Goal: Task Accomplishment & Management: Manage account settings

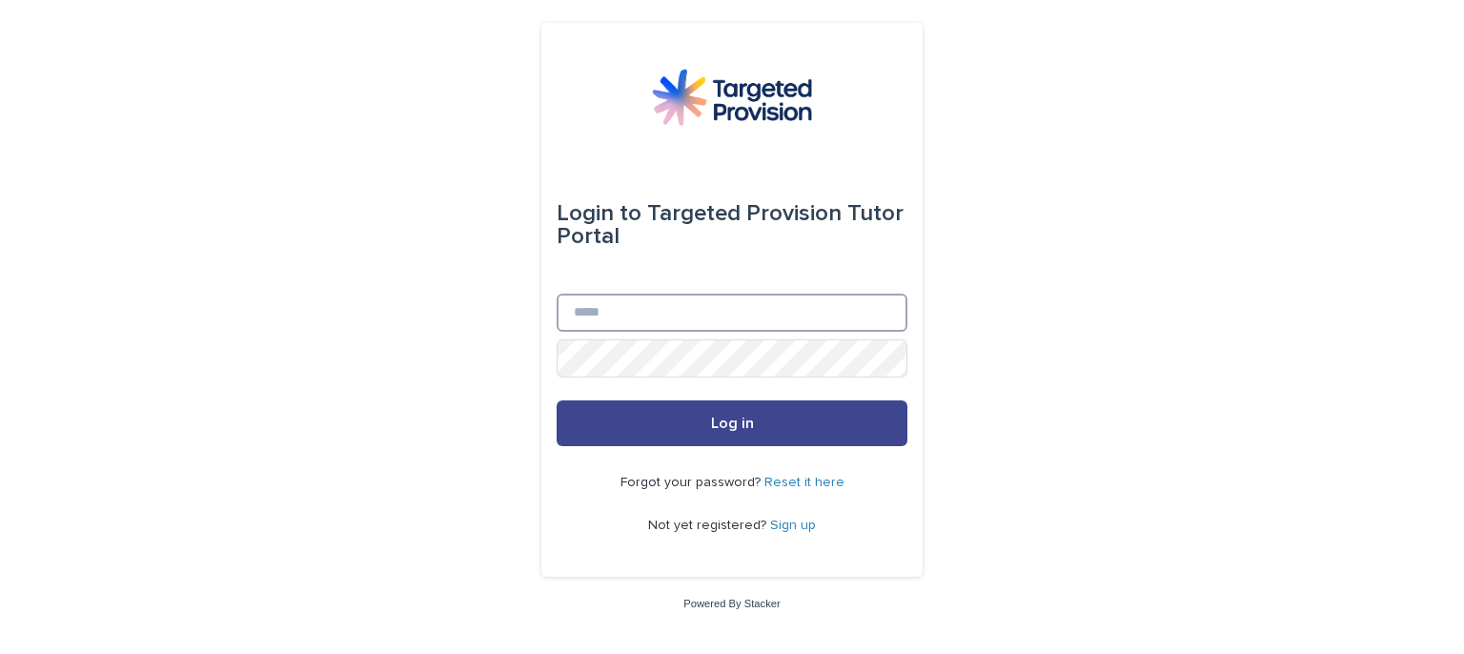
type input "**********"
click at [577, 409] on button "Log in" at bounding box center [732, 423] width 351 height 46
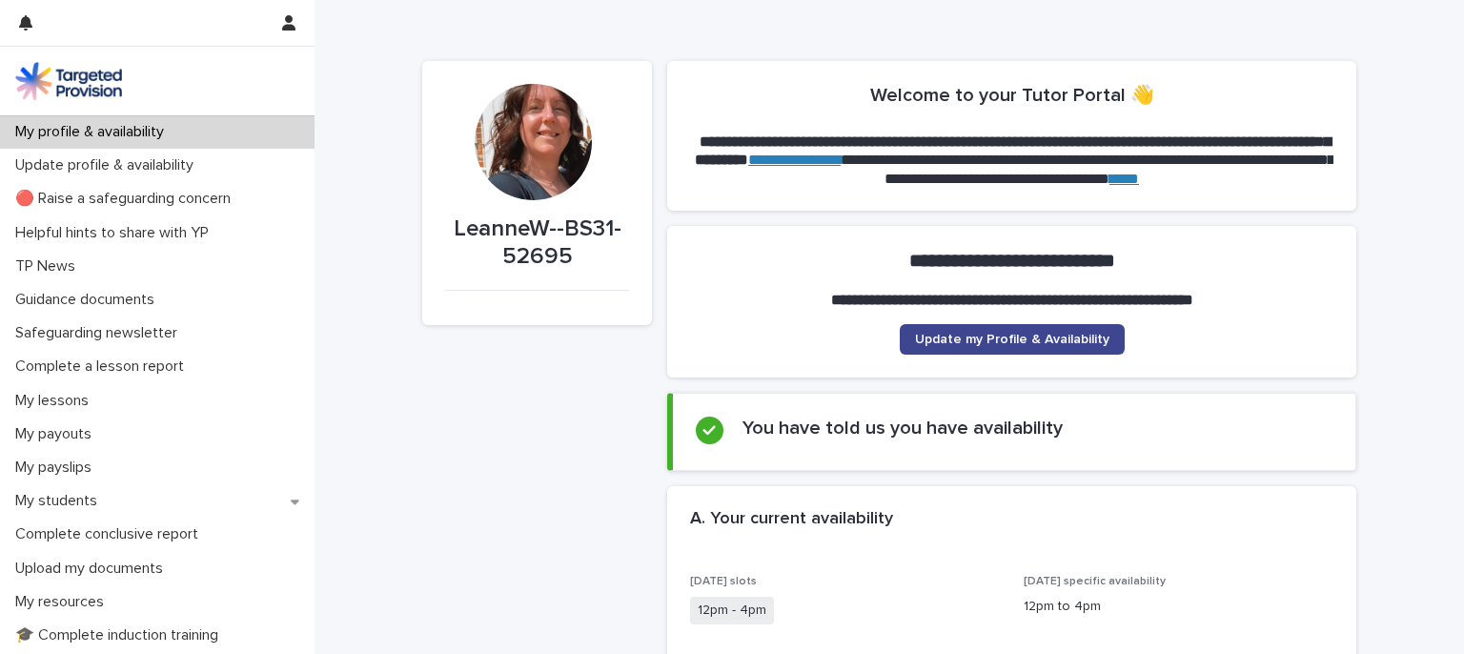
click at [1085, 336] on span "Update my Profile & Availability" at bounding box center [1012, 339] width 194 height 13
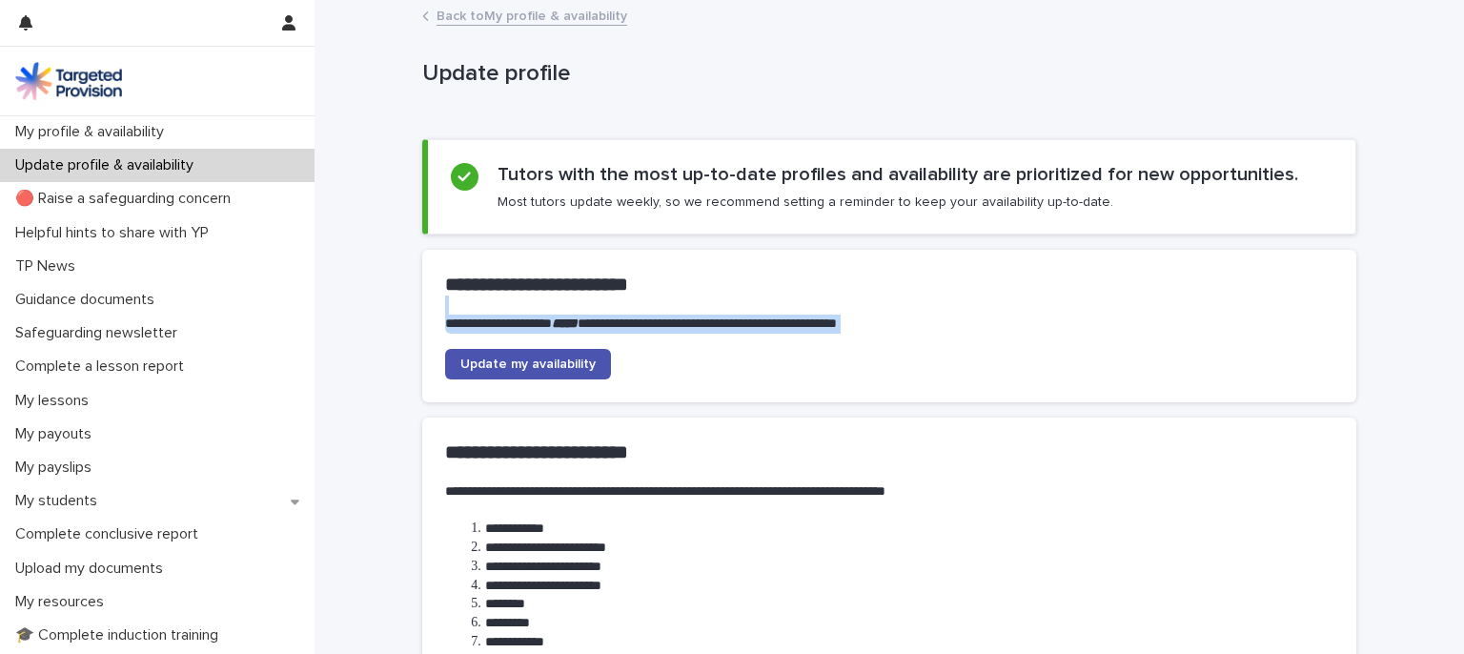
drag, startPoint x: 1441, startPoint y: 287, endPoint x: 1441, endPoint y: 352, distance: 64.8
click at [1441, 352] on div "**********" at bounding box center [888, 426] width 1149 height 848
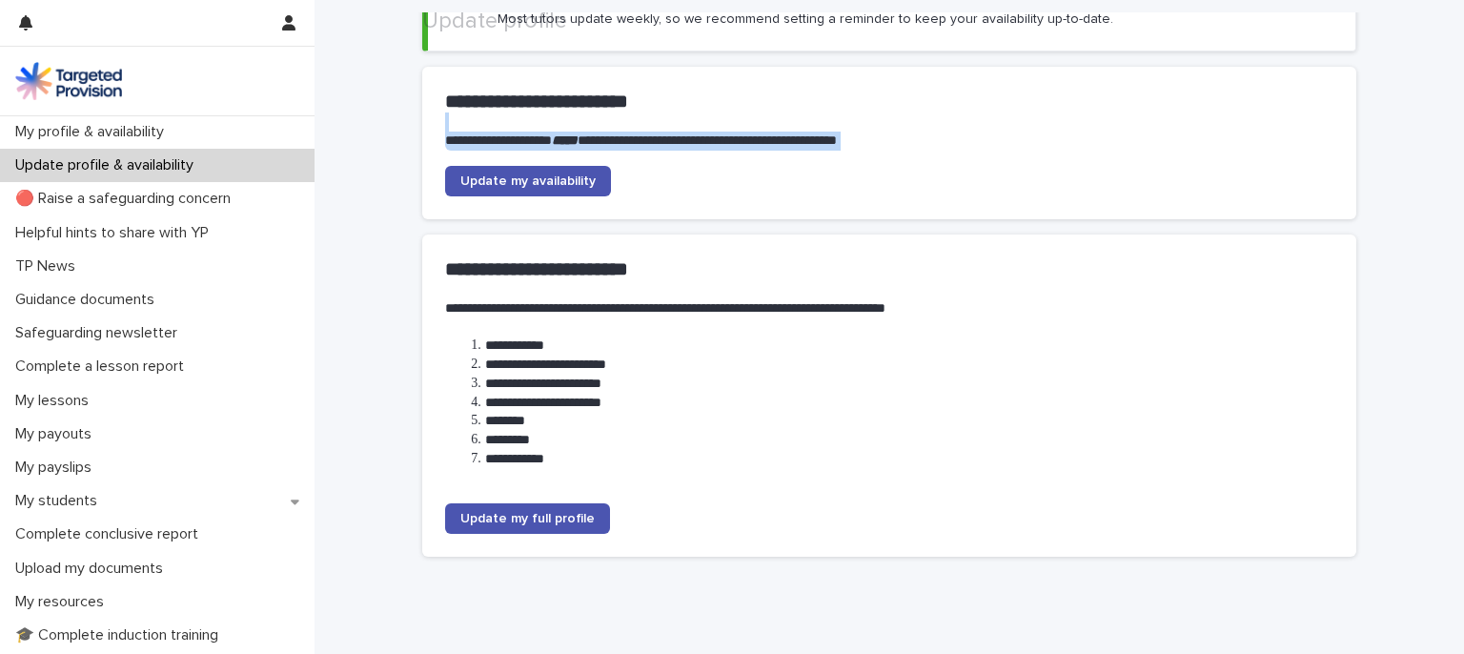
scroll to position [198, 0]
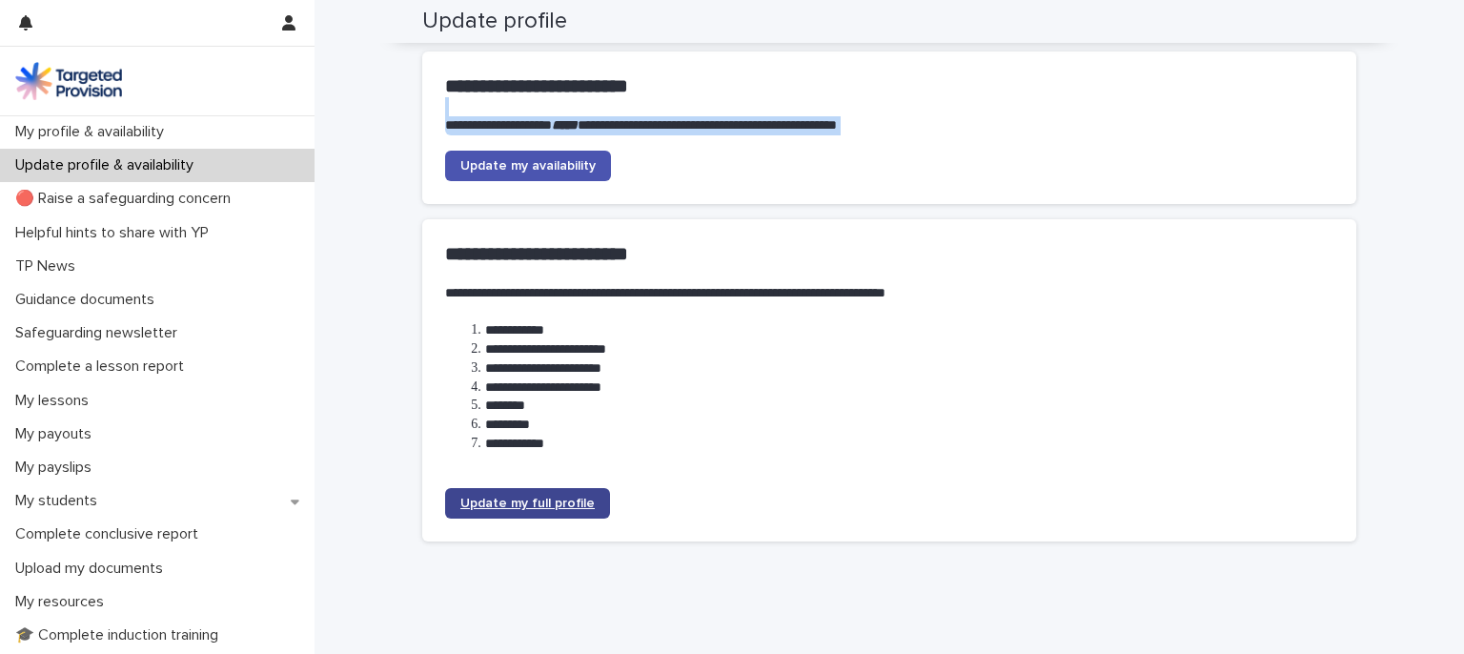
click at [577, 505] on span "Update my full profile" at bounding box center [527, 502] width 134 height 13
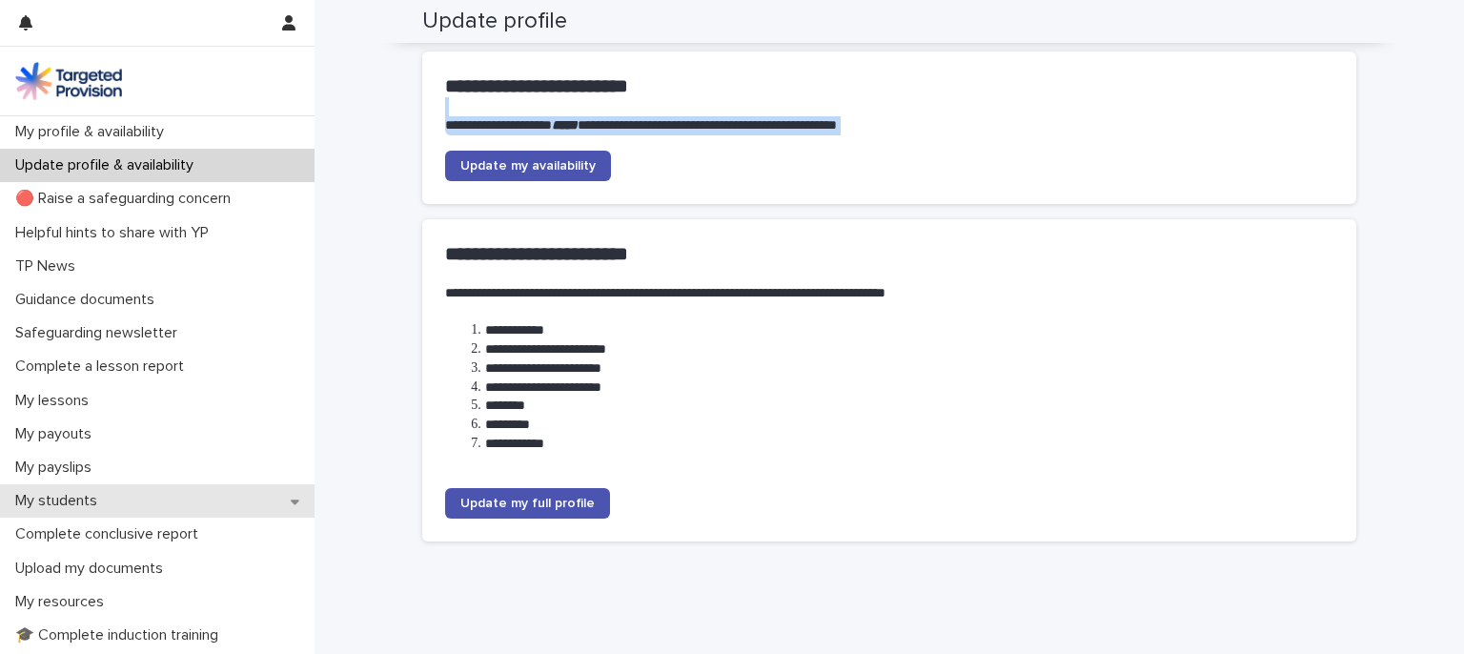
click at [93, 499] on p "My students" at bounding box center [60, 501] width 105 height 18
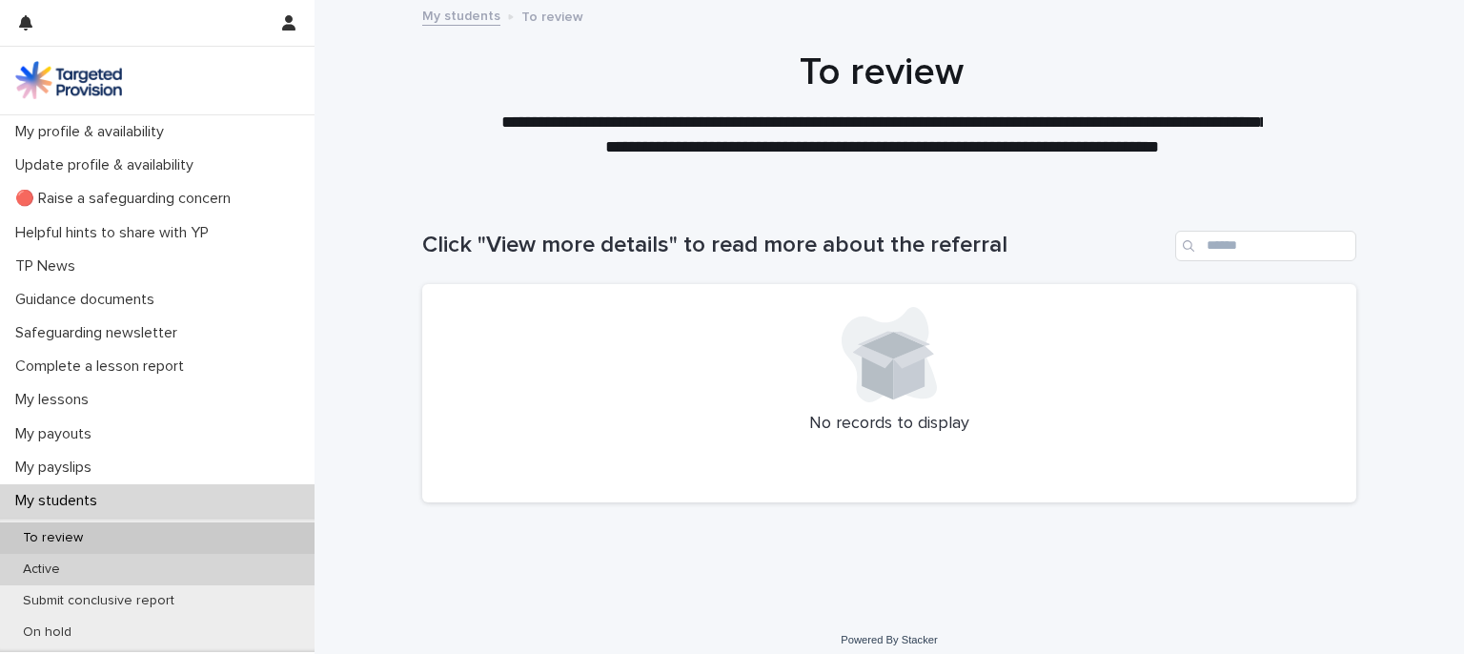
click at [218, 569] on div "Active" at bounding box center [157, 569] width 314 height 31
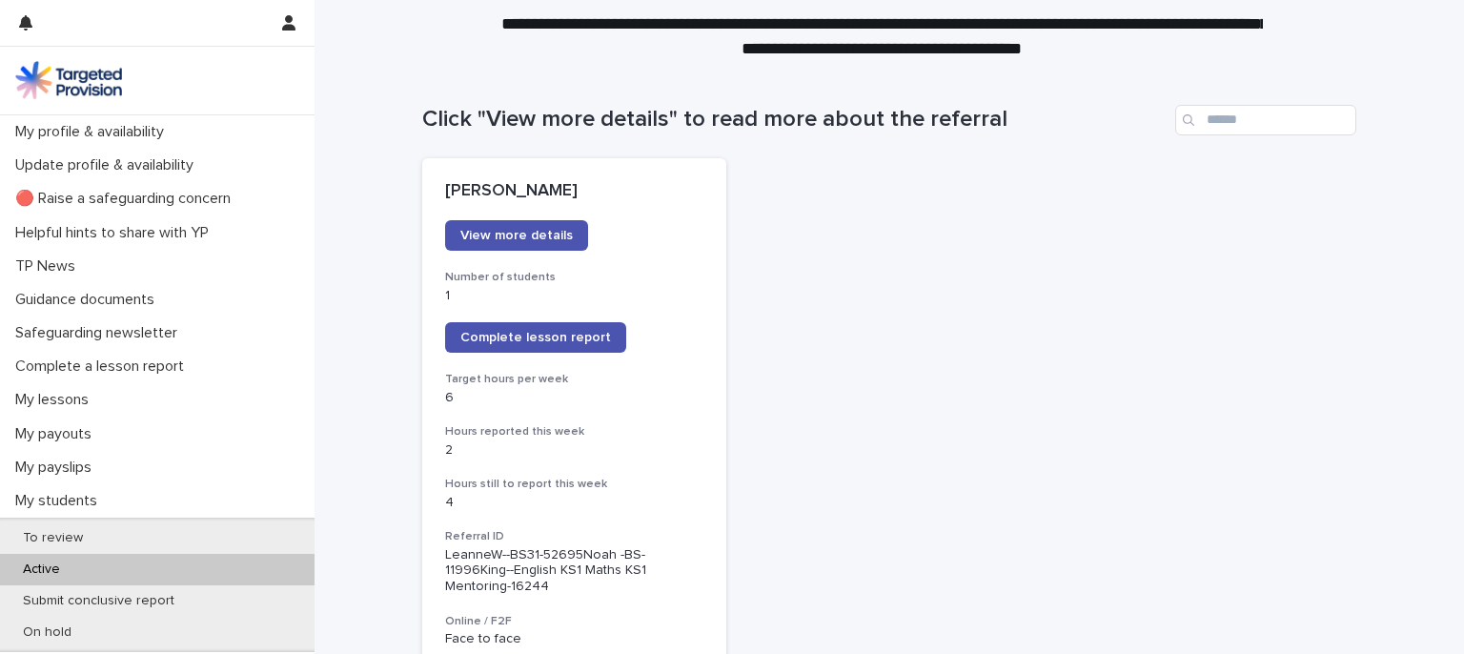
scroll to position [123, 0]
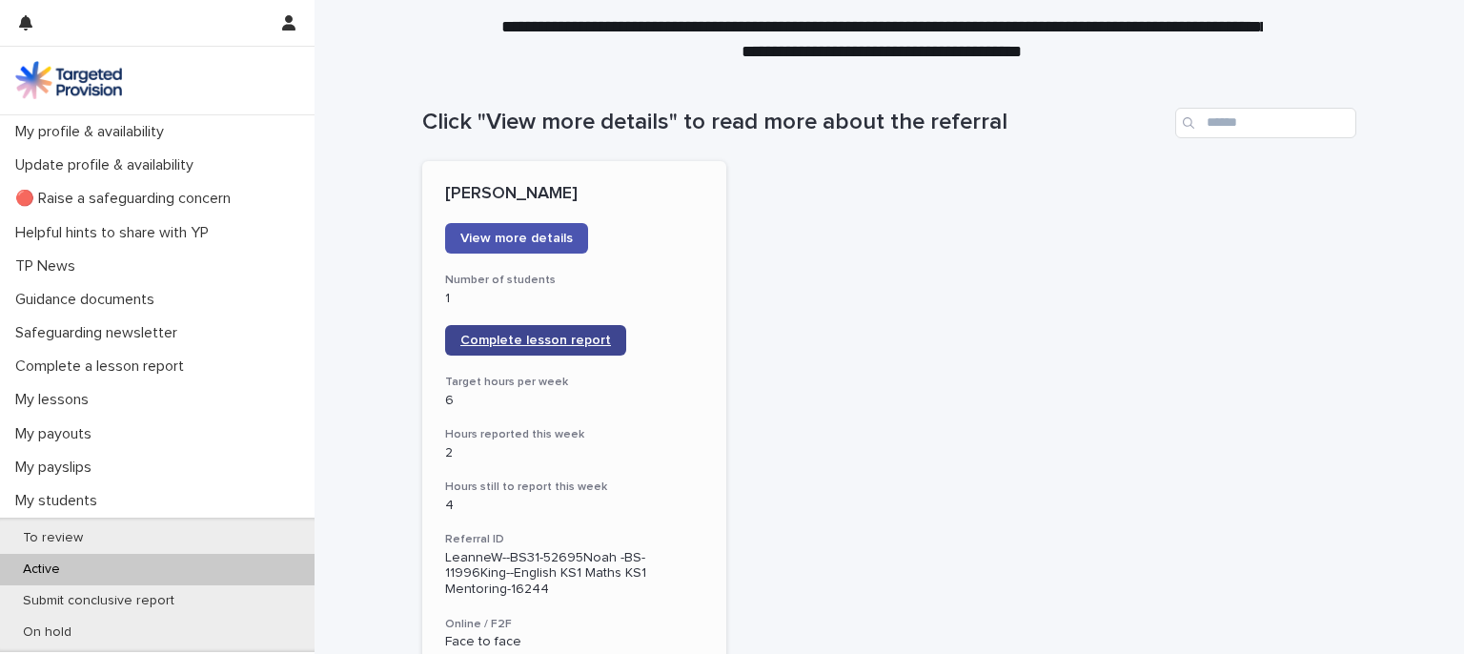
click at [532, 336] on span "Complete lesson report" at bounding box center [535, 340] width 151 height 13
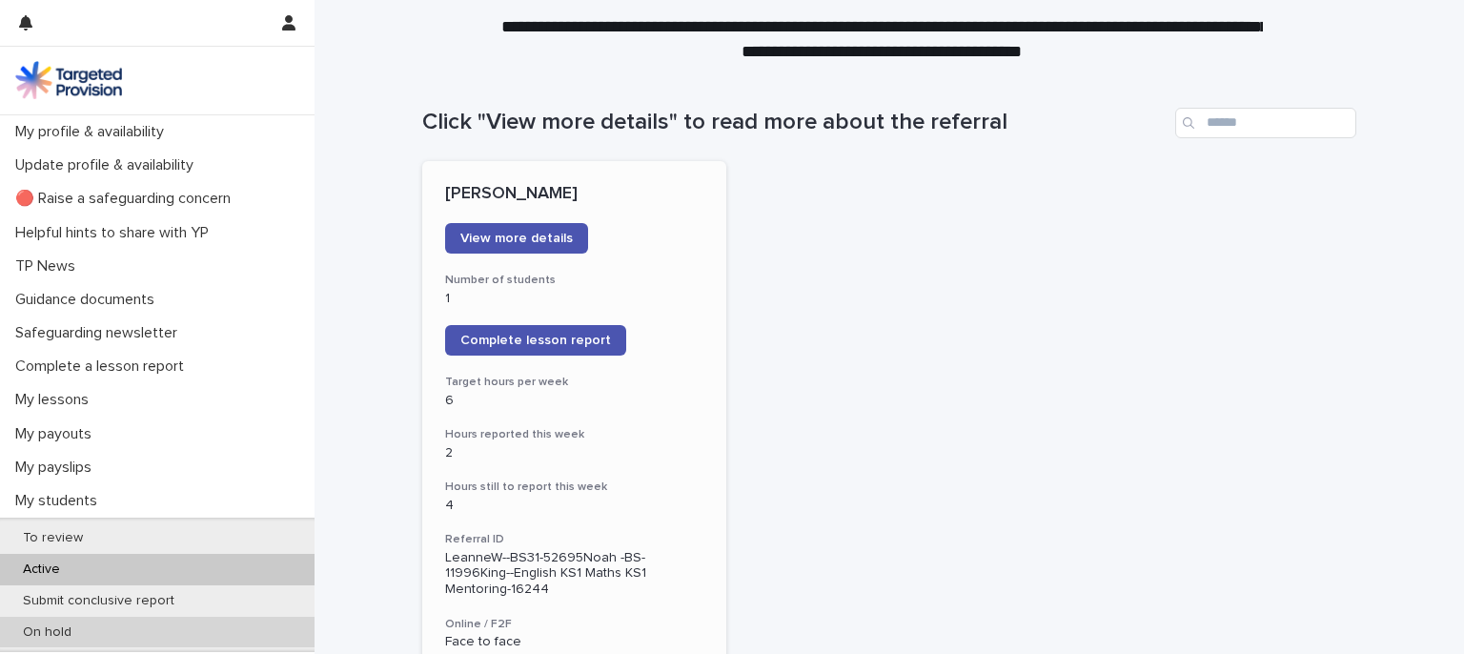
click at [112, 626] on div "On hold" at bounding box center [157, 632] width 314 height 31
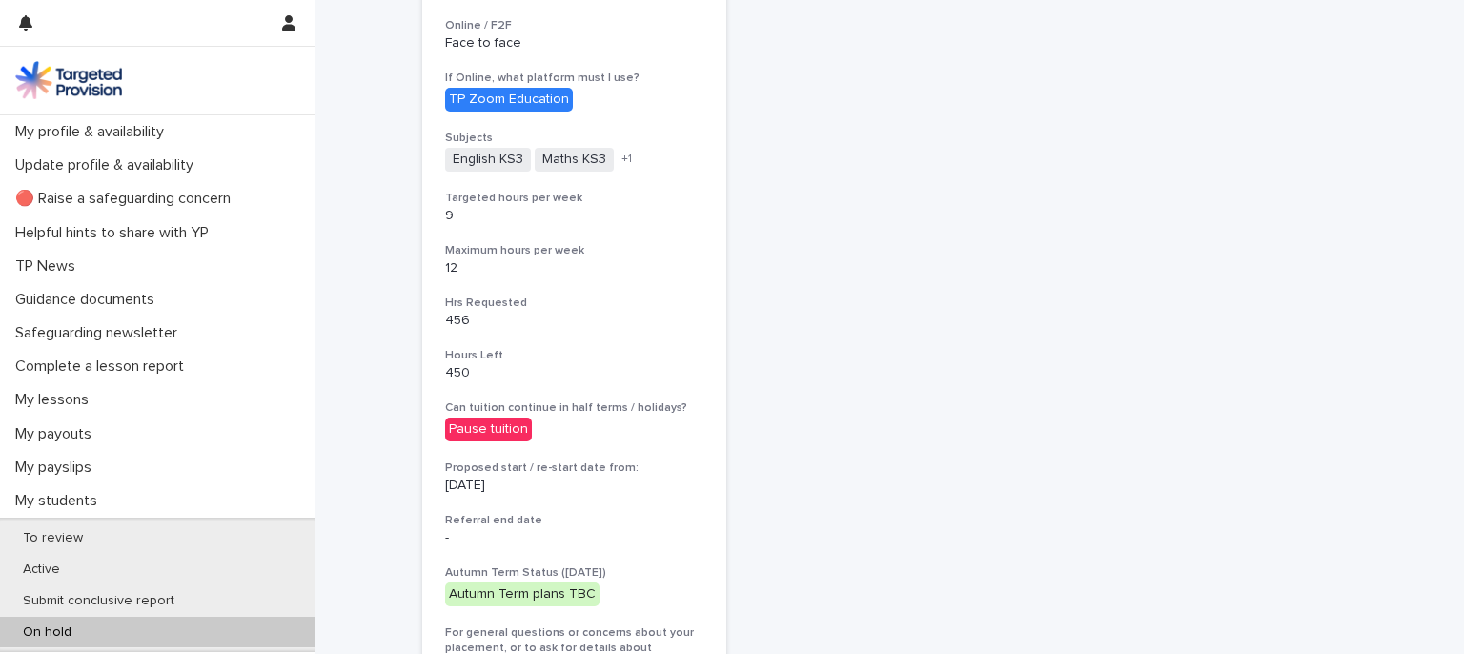
scroll to position [522, 0]
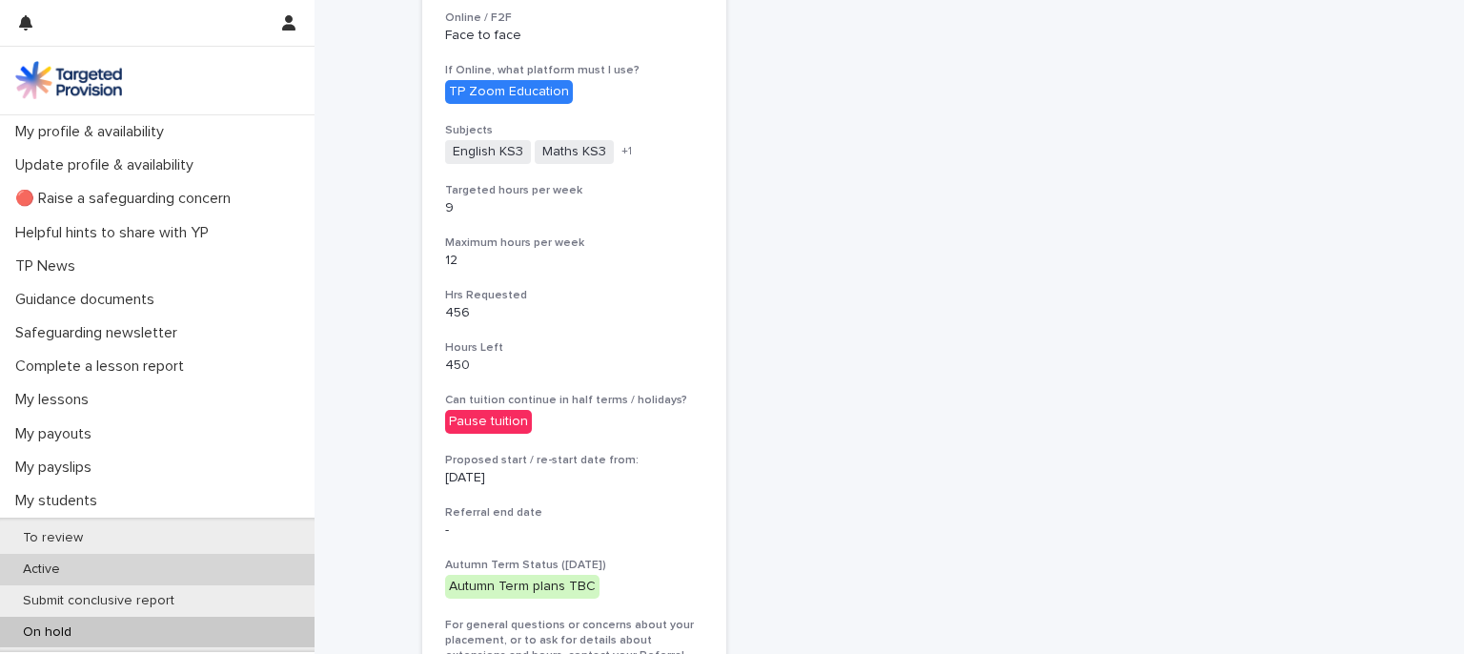
click at [187, 570] on div "Active" at bounding box center [157, 569] width 314 height 31
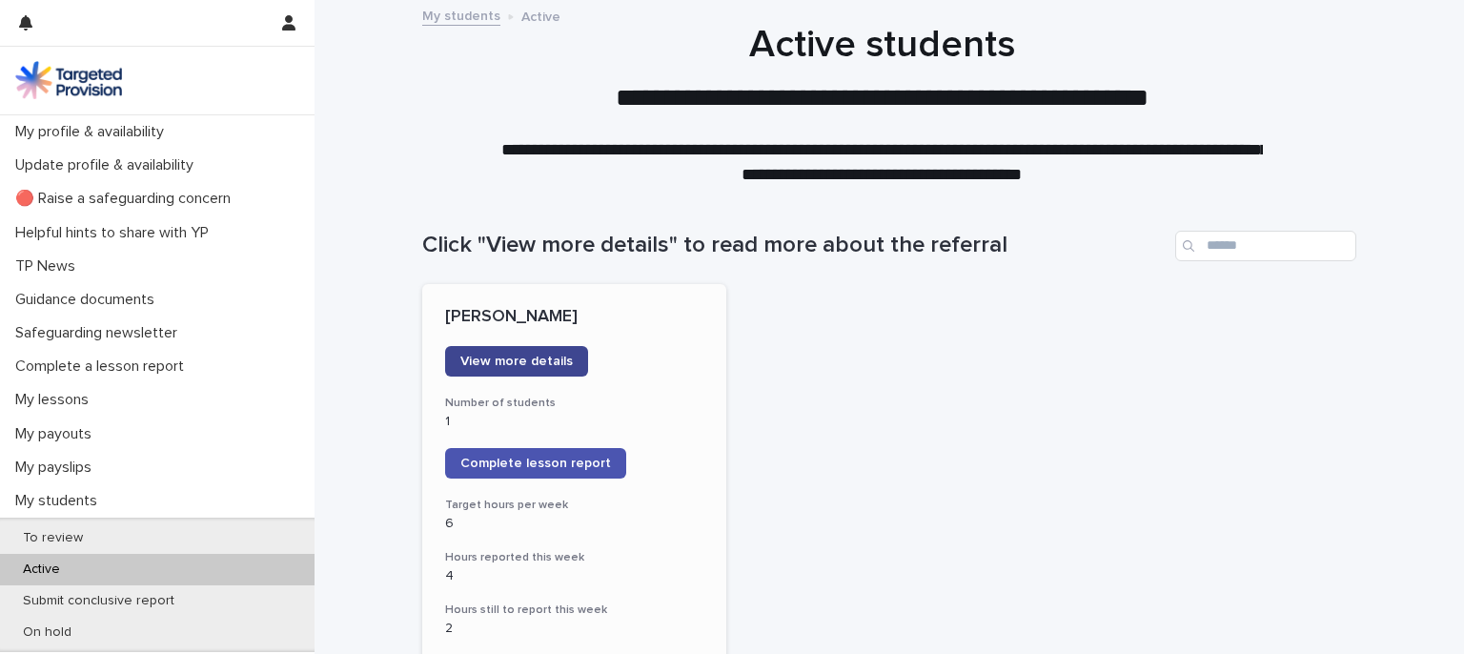
click at [511, 359] on span "View more details" at bounding box center [516, 360] width 112 height 13
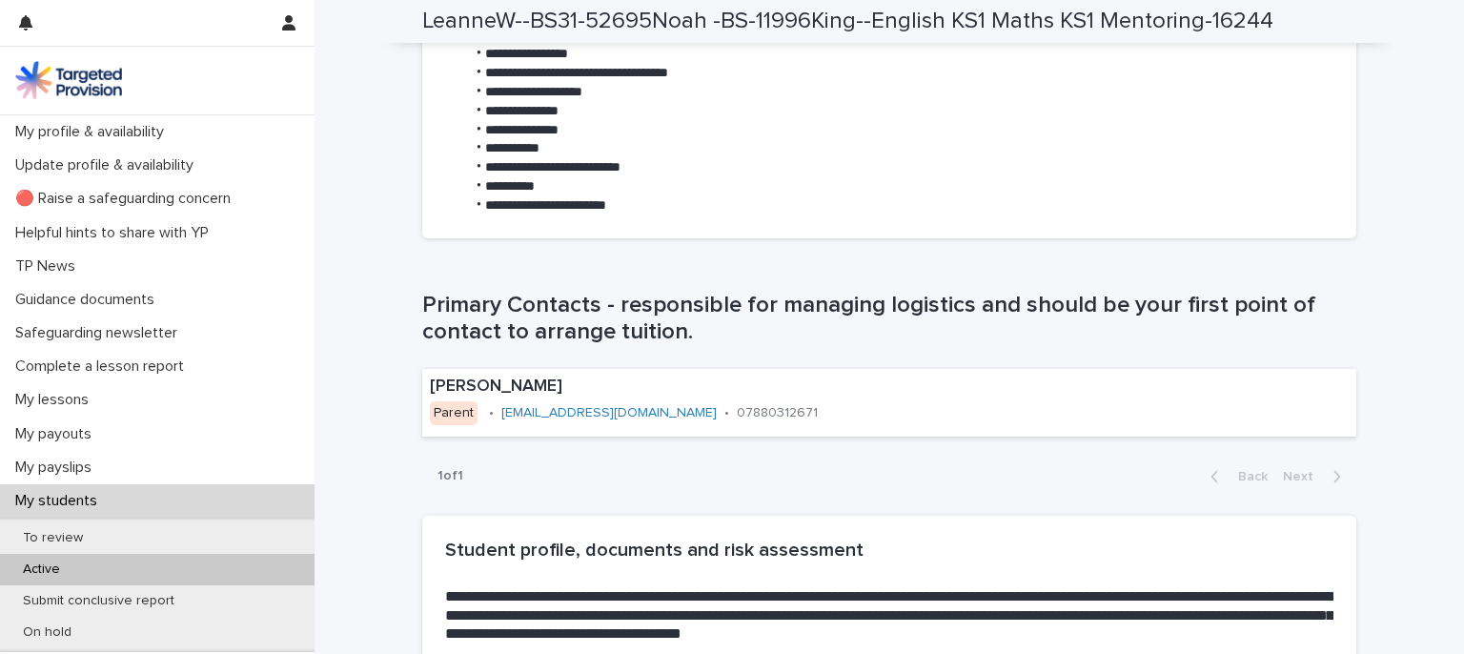
scroll to position [1031, 0]
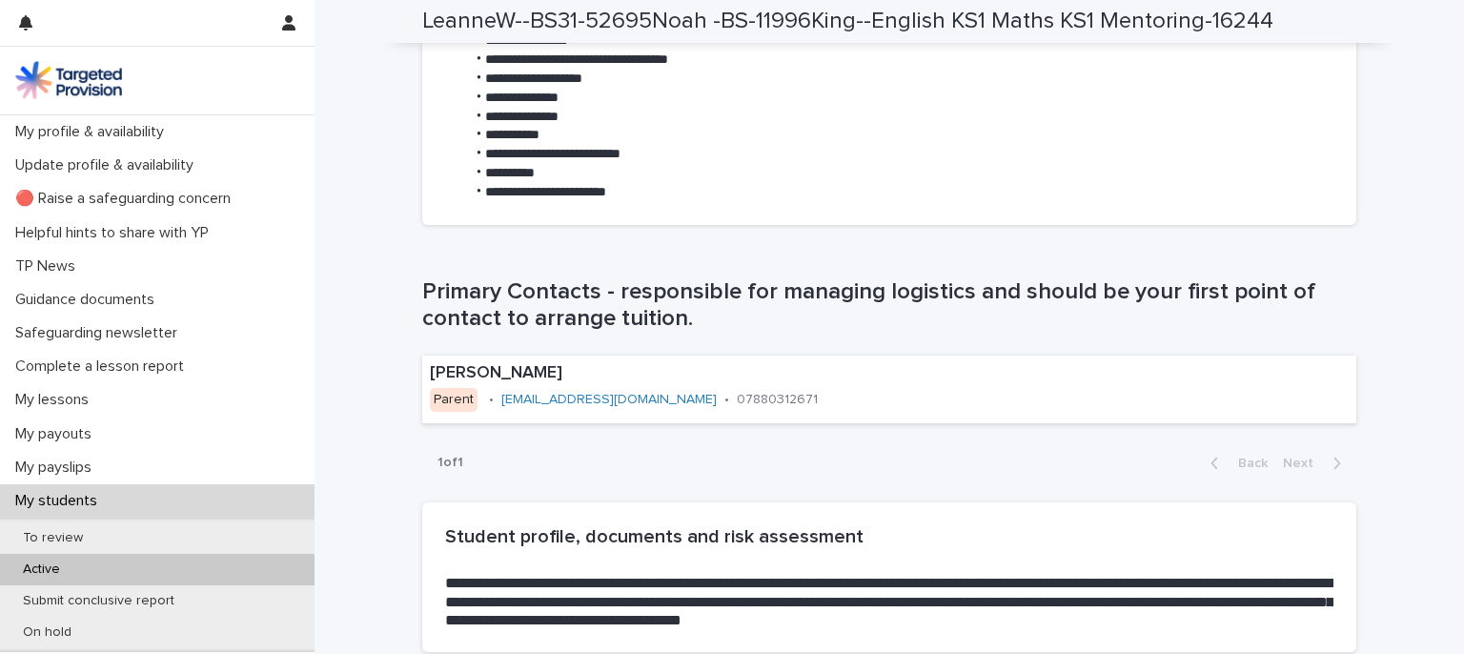
click at [478, 470] on div "1 of 1 Back Next" at bounding box center [889, 463] width 934 height 48
